Goal: Task Accomplishment & Management: Complete application form

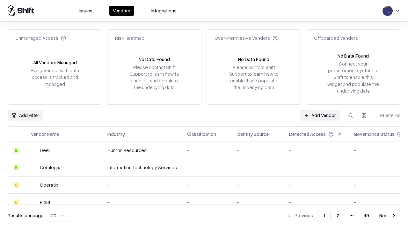
click at [320, 115] on link "Add Vendor" at bounding box center [320, 115] width 40 height 11
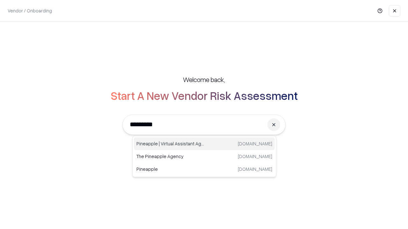
click at [204, 144] on div "Pineapple | Virtual Assistant Agency [DOMAIN_NAME]" at bounding box center [204, 144] width 141 height 13
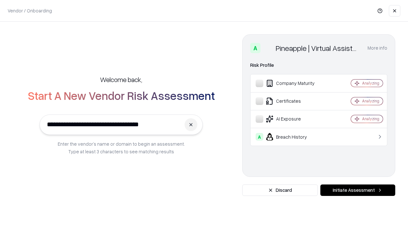
type input "**********"
click at [358, 191] on button "Initiate Assessment" at bounding box center [357, 190] width 75 height 11
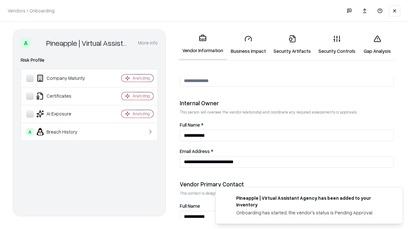
scroll to position [330, 0]
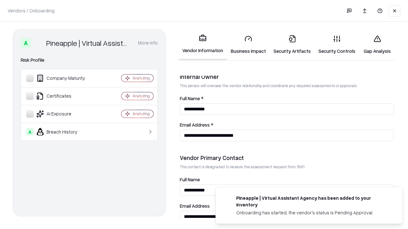
click at [248, 45] on link "Business Impact" at bounding box center [248, 45] width 43 height 30
click at [377, 45] on link "Gap Analysis" at bounding box center [377, 45] width 36 height 30
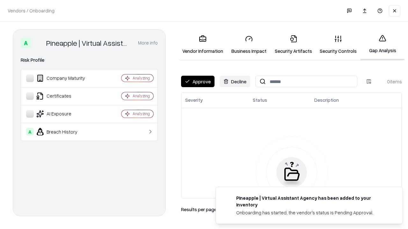
click at [198, 82] on button "Approve" at bounding box center [197, 81] width 33 height 11
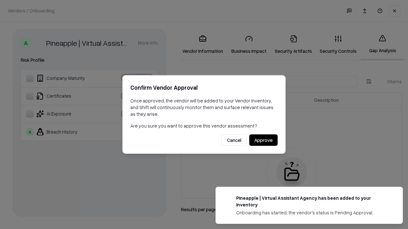
click at [263, 140] on button "Approve" at bounding box center [263, 140] width 28 height 11
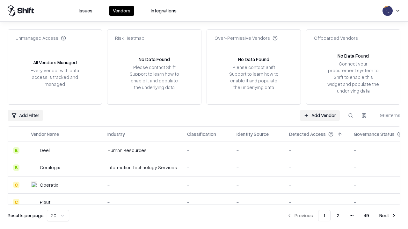
type input "**********"
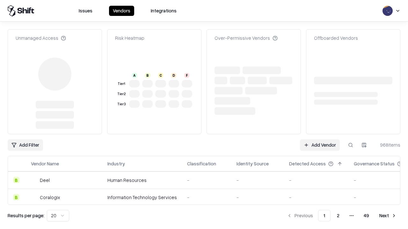
click at [320, 140] on link "Add Vendor" at bounding box center [320, 145] width 40 height 11
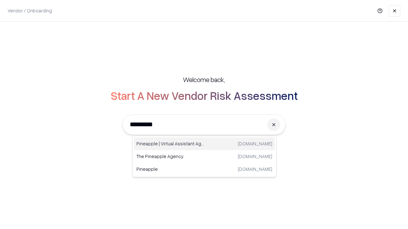
click at [204, 144] on div "Pineapple | Virtual Assistant Agency [DOMAIN_NAME]" at bounding box center [204, 144] width 141 height 13
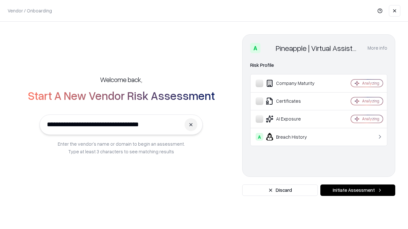
type input "**********"
click at [358, 191] on button "Initiate Assessment" at bounding box center [357, 190] width 75 height 11
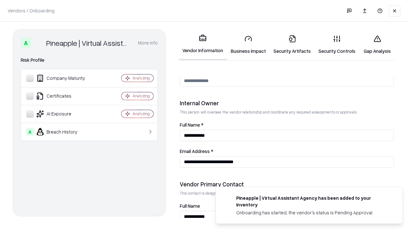
scroll to position [330, 0]
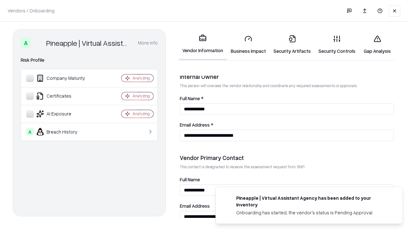
click at [377, 45] on link "Gap Analysis" at bounding box center [377, 45] width 36 height 30
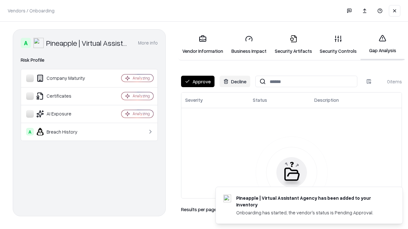
click at [198, 82] on button "Approve" at bounding box center [197, 81] width 33 height 11
